Goal: Information Seeking & Learning: Learn about a topic

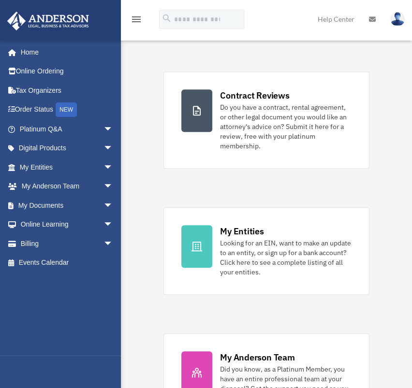
scroll to position [219, 0]
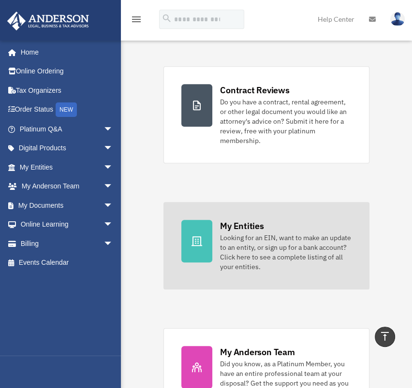
click at [238, 231] on div "My Entities Looking for an EIN, want to make an update to an entity, or sign up…" at bounding box center [285, 246] width 131 height 52
click at [233, 224] on div "My Entities" at bounding box center [241, 226] width 43 height 12
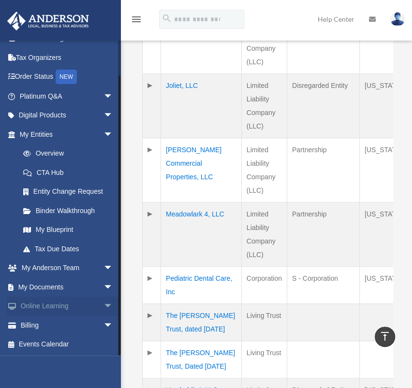
scroll to position [412, 0]
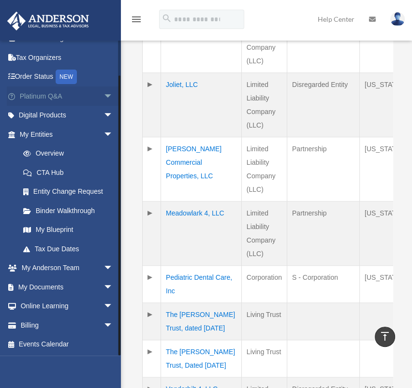
click at [43, 97] on link "Platinum Q&A arrow_drop_down" at bounding box center [67, 96] width 121 height 19
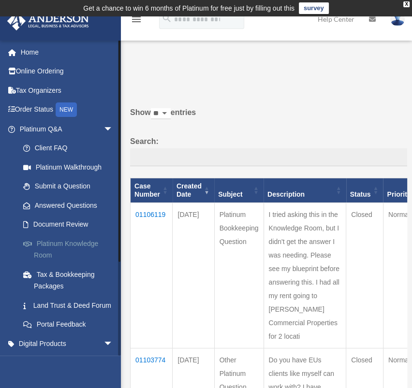
click at [79, 244] on link "Platinum Knowledge Room" at bounding box center [71, 249] width 114 height 31
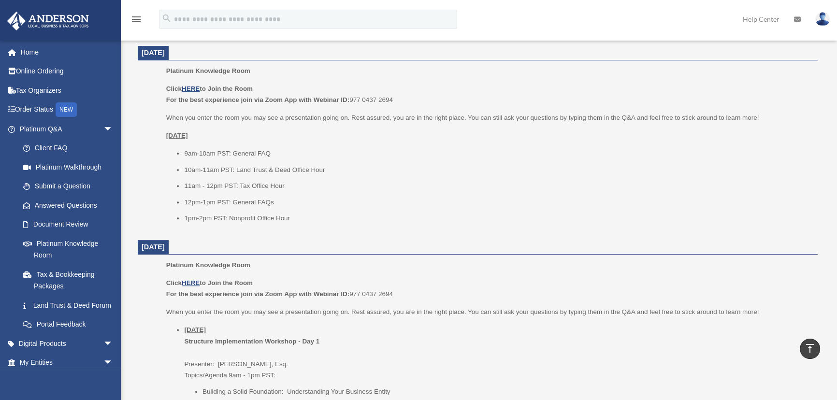
scroll to position [395, 0]
click at [196, 86] on u "HERE" at bounding box center [191, 89] width 18 height 7
